Goal: Information Seeking & Learning: Check status

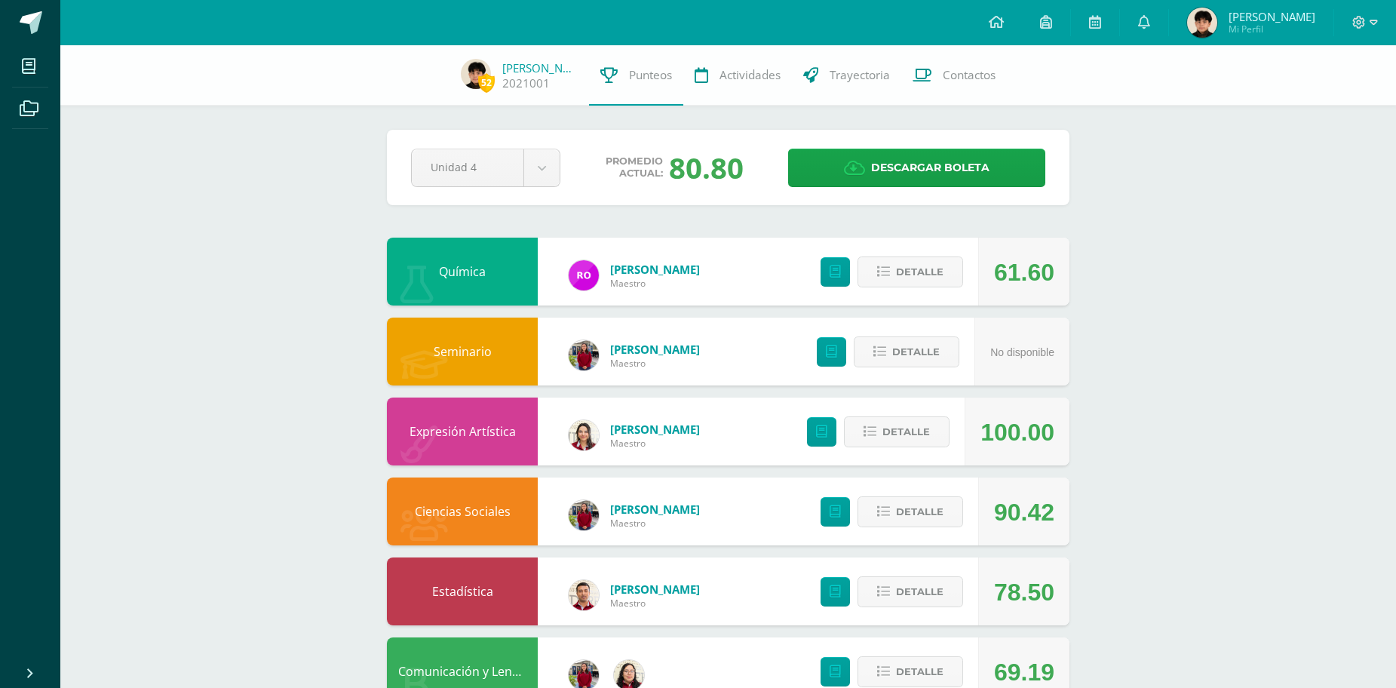
scroll to position [687, 0]
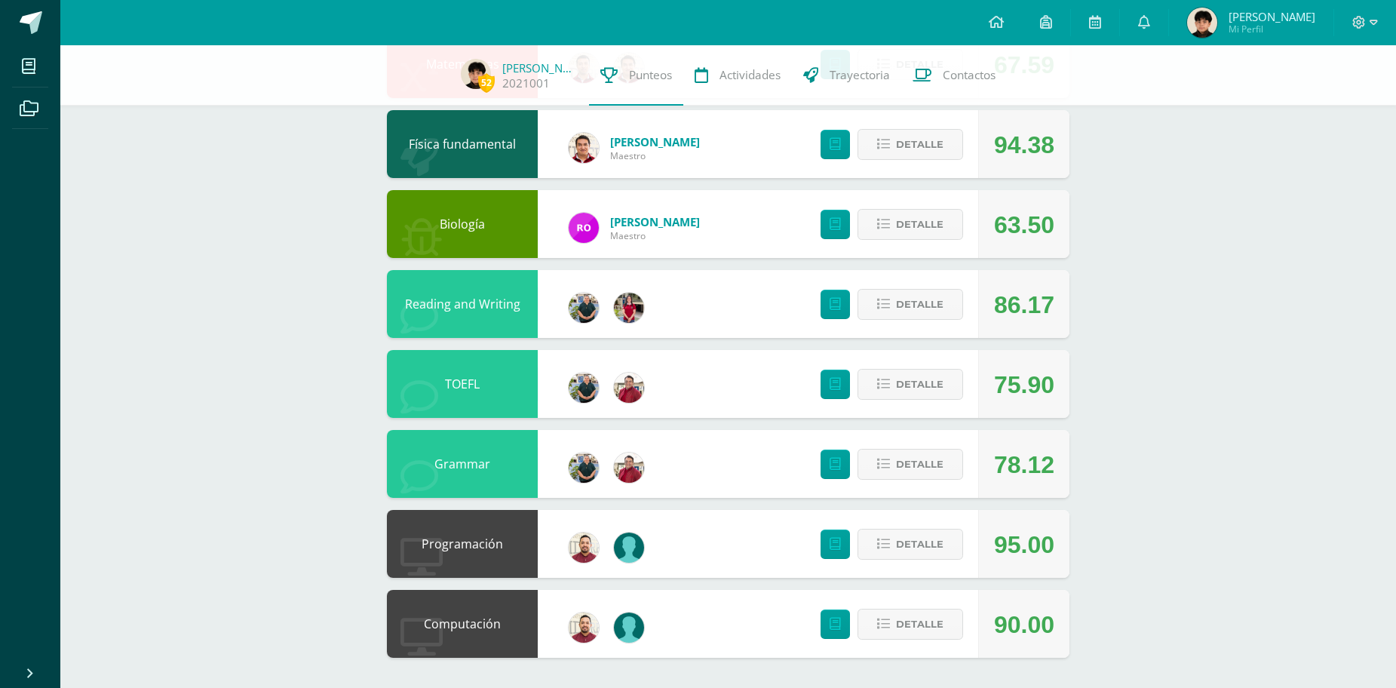
click at [1203, 565] on div "52 José Quezada 2021001 Punteos Actividades Trayectoria Contactos Pendiente Uni…" at bounding box center [728, 23] width 1336 height 1330
click at [1005, 32] on link at bounding box center [996, 22] width 51 height 45
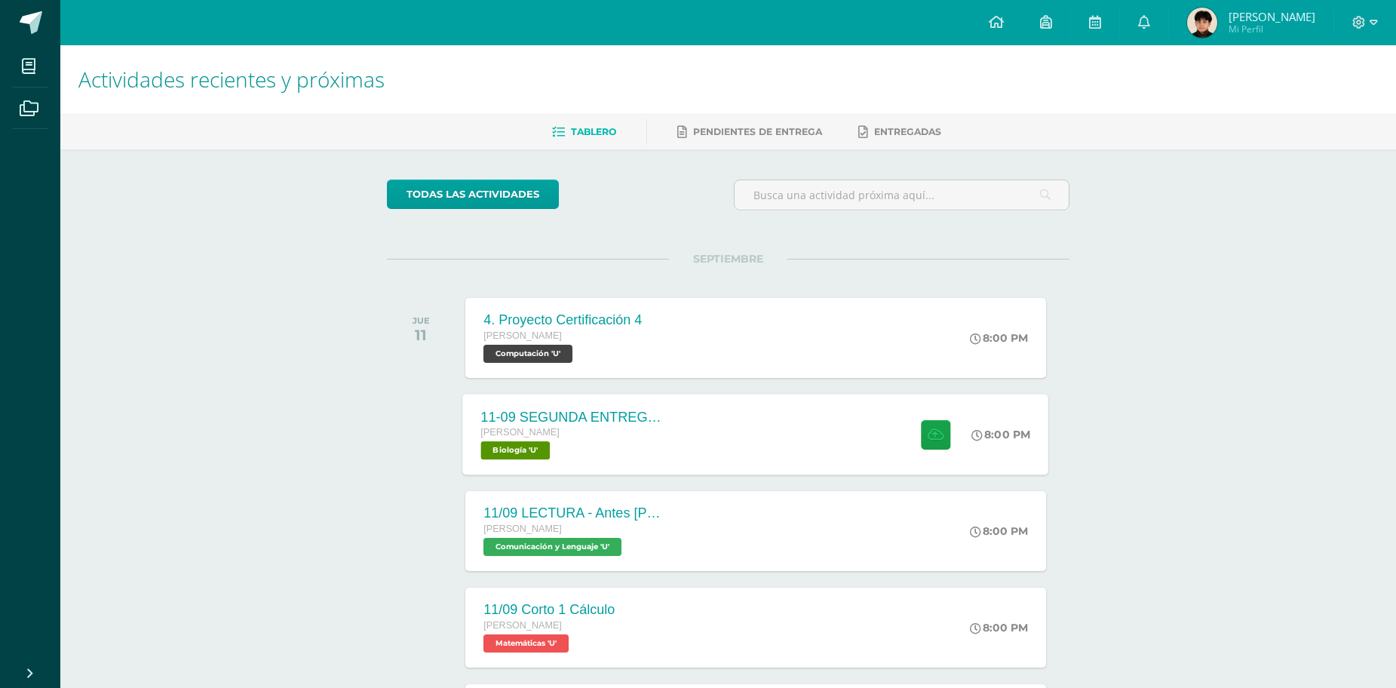
click at [602, 415] on div "11-09 SEGUNDA ENTREGA DE GUÍA" at bounding box center [572, 417] width 183 height 16
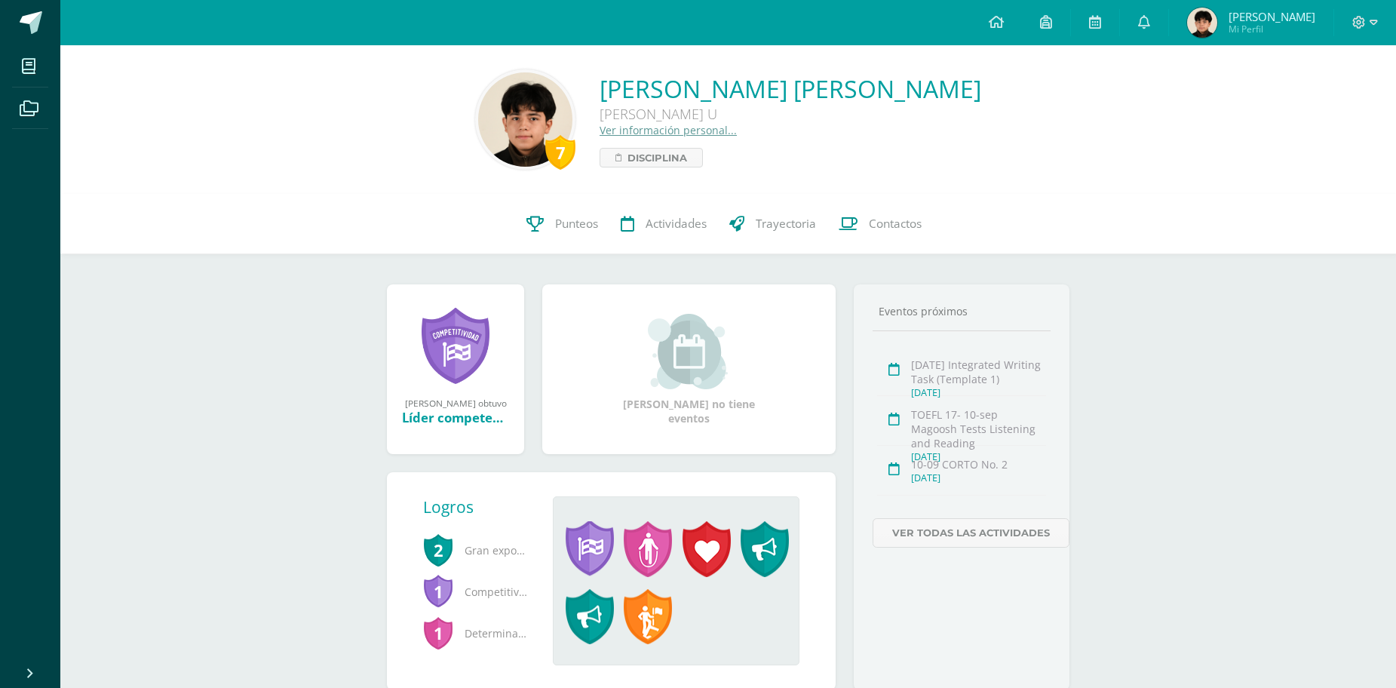
click at [547, 262] on div "[PERSON_NAME] el logro: Líder competente Asignado por [PERSON_NAME] 28 [PERSON_…" at bounding box center [728, 496] width 743 height 484
click at [539, 229] on icon at bounding box center [535, 224] width 17 height 16
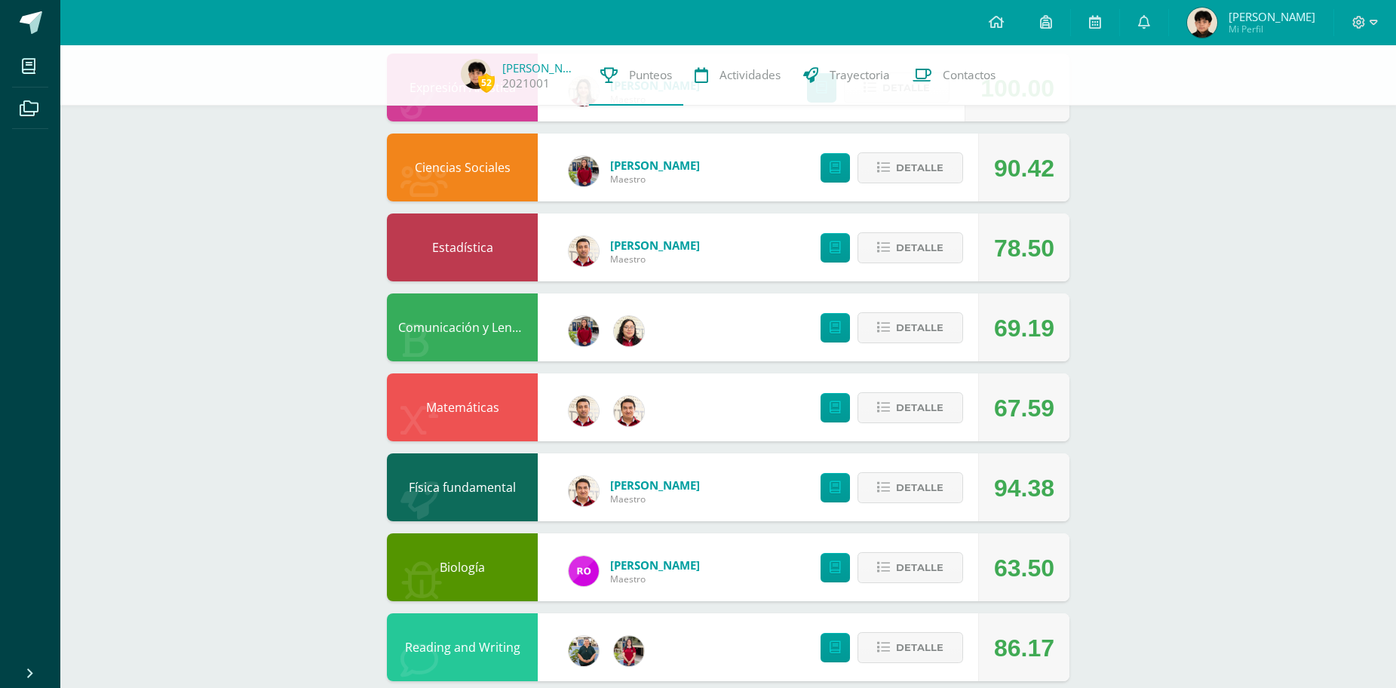
scroll to position [377, 0]
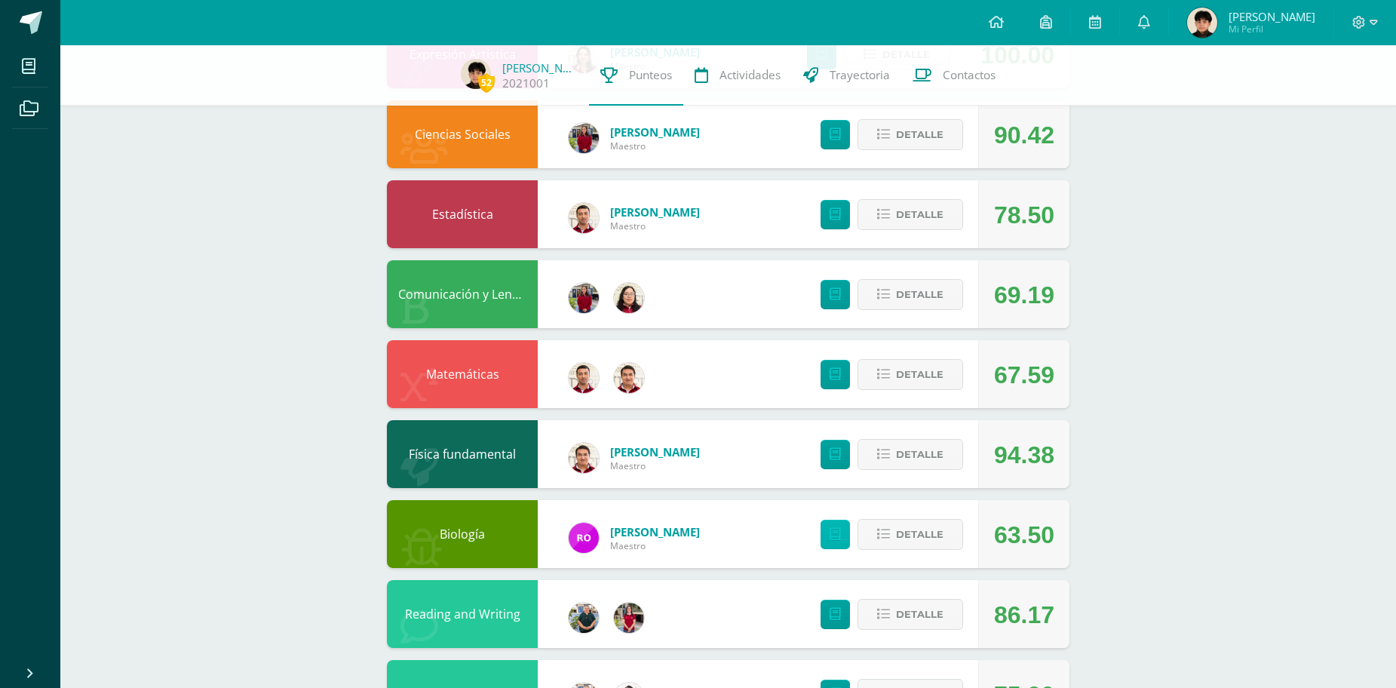
click at [837, 528] on icon at bounding box center [835, 534] width 11 height 13
